Goal: Task Accomplishment & Management: Manage account settings

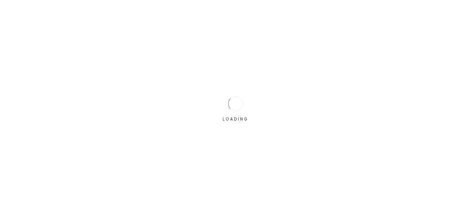
click at [225, 188] on body "LOADING" at bounding box center [235, 109] width 471 height 218
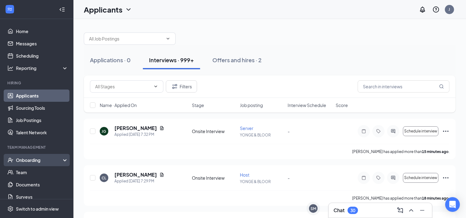
click at [37, 161] on div "Onboarding" at bounding box center [39, 160] width 47 height 6
click at [36, 173] on link "Overview" at bounding box center [42, 172] width 52 height 12
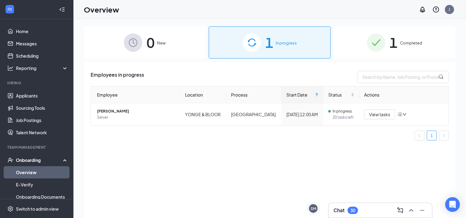
drag, startPoint x: 403, startPoint y: 113, endPoint x: 322, endPoint y: 127, distance: 82.6
click at [322, 127] on div "Employee Location Process Start Date Status Actions [PERSON_NAME] Server YONGE …" at bounding box center [270, 113] width 358 height 54
click at [333, 117] on span "20 tasks left" at bounding box center [344, 117] width 22 height 6
click at [403, 111] on div "View tasks" at bounding box center [404, 114] width 80 height 10
click at [404, 112] on icon "down" at bounding box center [404, 114] width 4 height 4
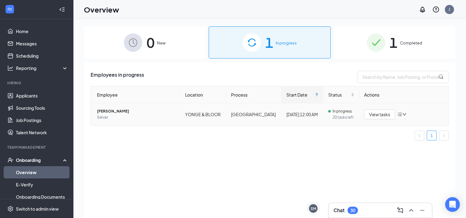
click at [432, 121] on td "View tasks" at bounding box center [403, 114] width 89 height 22
click at [372, 117] on span "View tasks" at bounding box center [379, 114] width 21 height 7
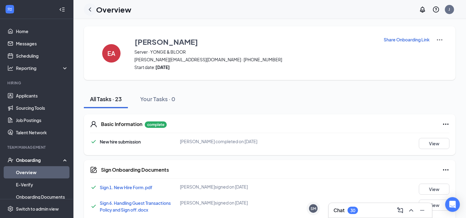
click at [88, 8] on icon "ChevronLeft" at bounding box center [89, 9] width 7 height 7
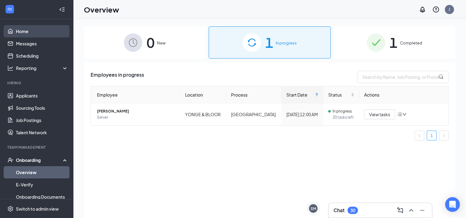
click at [35, 34] on link "Home" at bounding box center [42, 31] width 52 height 12
